Goal: Task Accomplishment & Management: Manage account settings

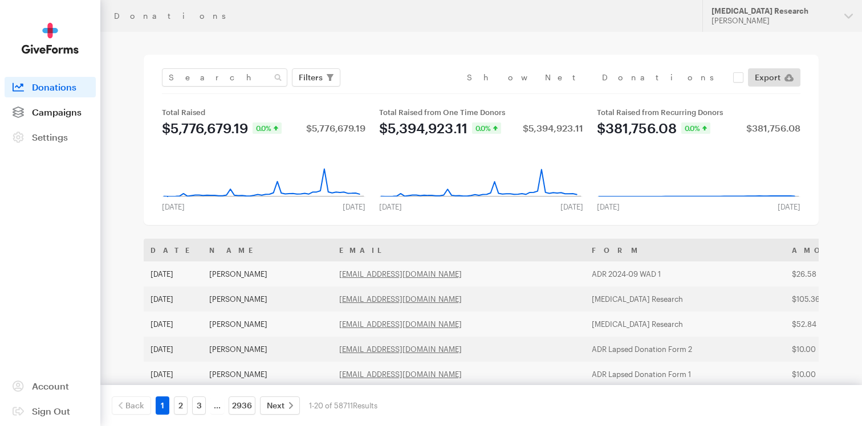
click at [65, 112] on span "Campaigns" at bounding box center [57, 112] width 50 height 11
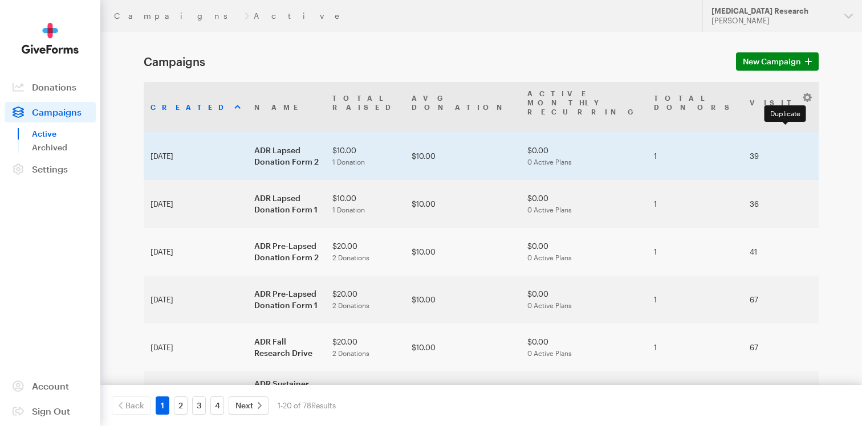
click at [247, 139] on td "[duplicated] - ADR Lapsed Donation Form 2" at bounding box center [286, 156] width 78 height 48
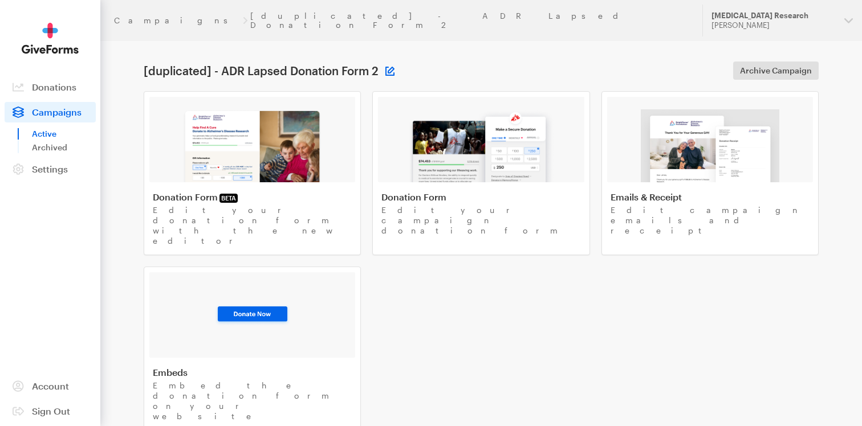
click at [387, 67] on button at bounding box center [389, 71] width 9 height 9
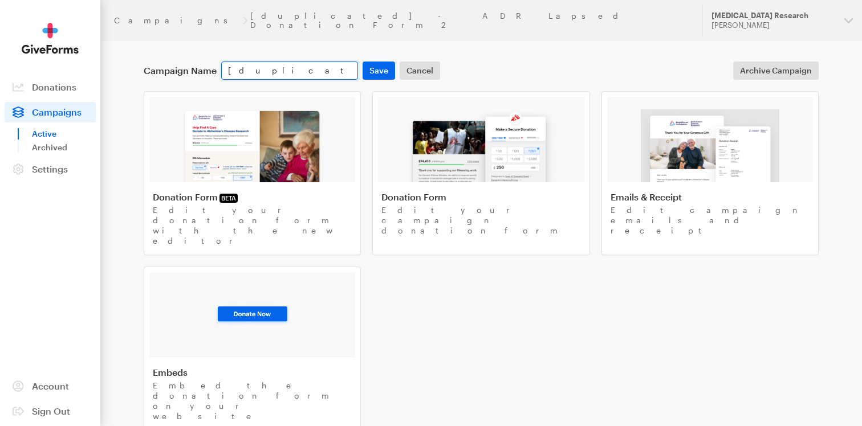
click at [271, 62] on input "[duplicated] - ADR Lapsed Donation Form 2" at bounding box center [289, 71] width 137 height 18
type input "GF - Test Yearly"
click at [380, 62] on button "Save" at bounding box center [379, 71] width 33 height 18
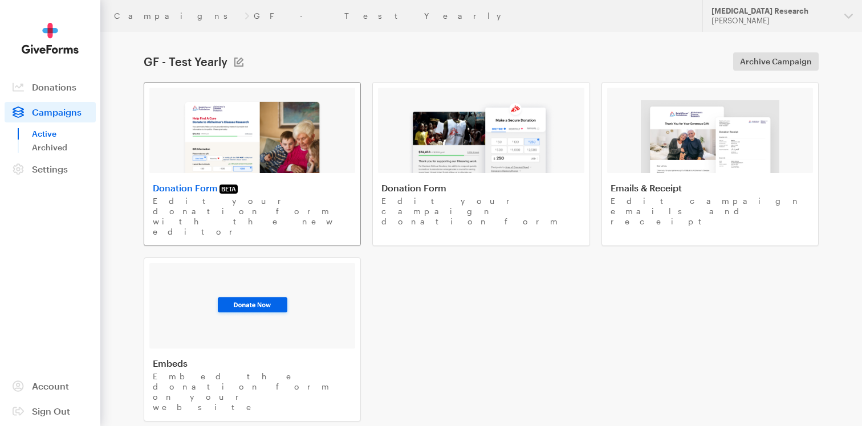
click at [292, 143] on img at bounding box center [252, 136] width 140 height 73
click at [261, 156] on img at bounding box center [252, 136] width 140 height 73
click at [55, 112] on span "Campaigns" at bounding box center [57, 112] width 50 height 11
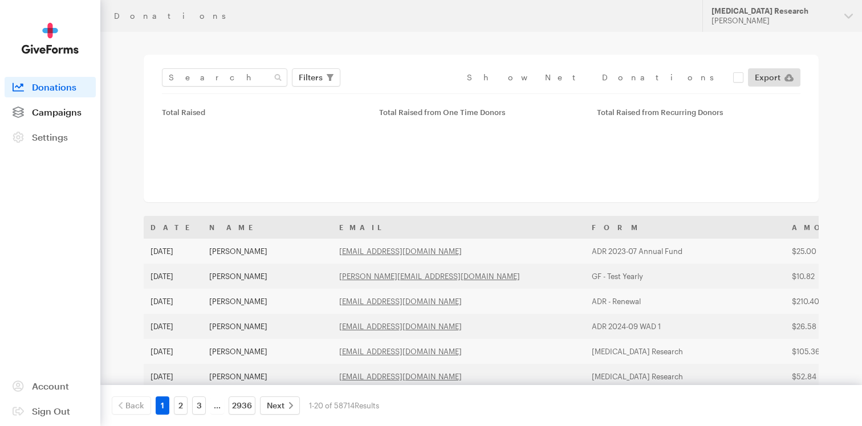
click at [72, 107] on span "Campaigns" at bounding box center [57, 112] width 50 height 11
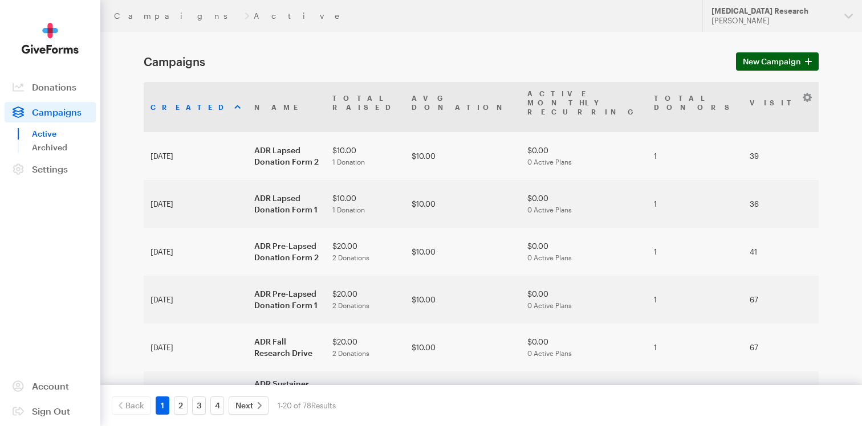
click at [782, 60] on span "New Campaign" at bounding box center [772, 62] width 58 height 14
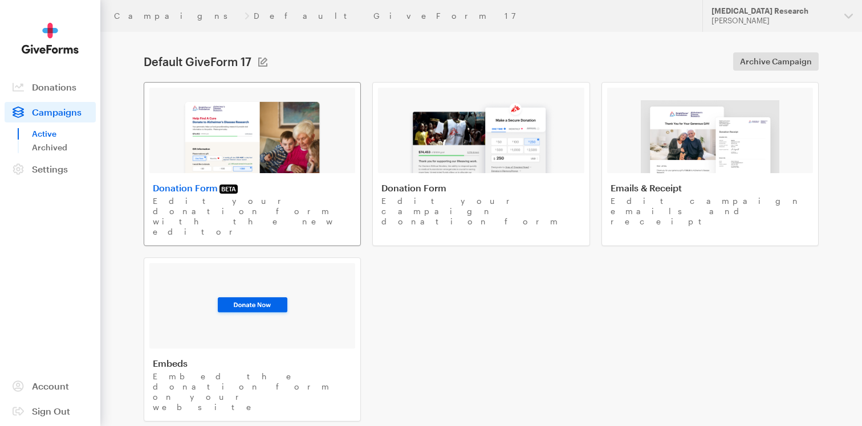
click at [264, 139] on img at bounding box center [252, 136] width 140 height 73
click at [58, 112] on span "Campaigns" at bounding box center [57, 112] width 50 height 11
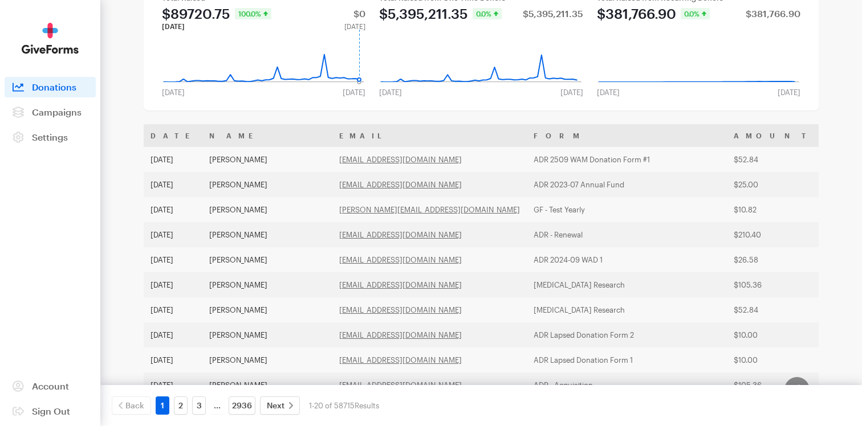
scroll to position [129, 0]
